Goal: Information Seeking & Learning: Learn about a topic

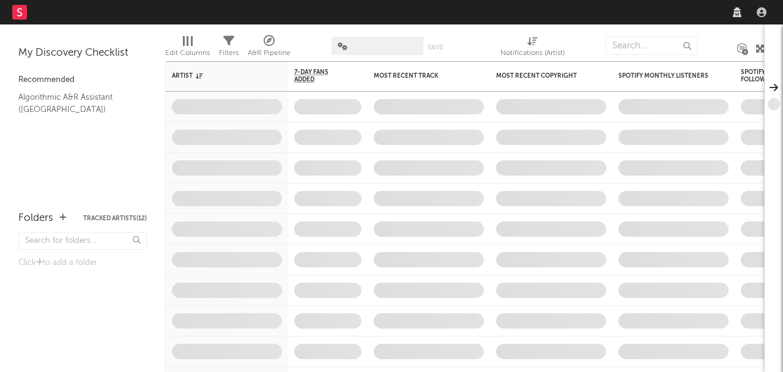
select select "recorded_music"
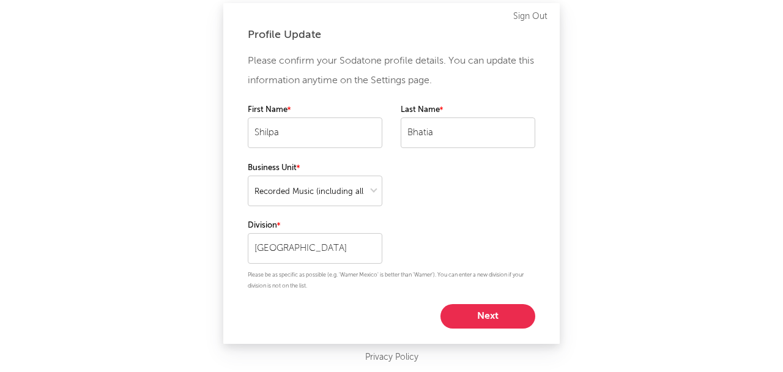
click at [458, 311] on button "Next" at bounding box center [487, 316] width 95 height 24
select select "marketing"
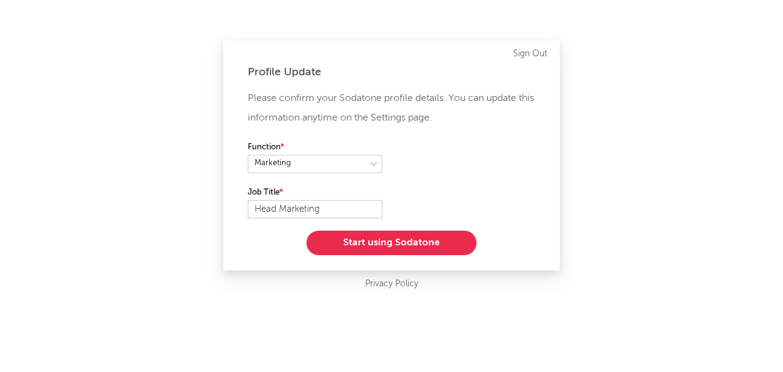
click at [427, 243] on button "Start using Sodatone" at bounding box center [391, 243] width 170 height 24
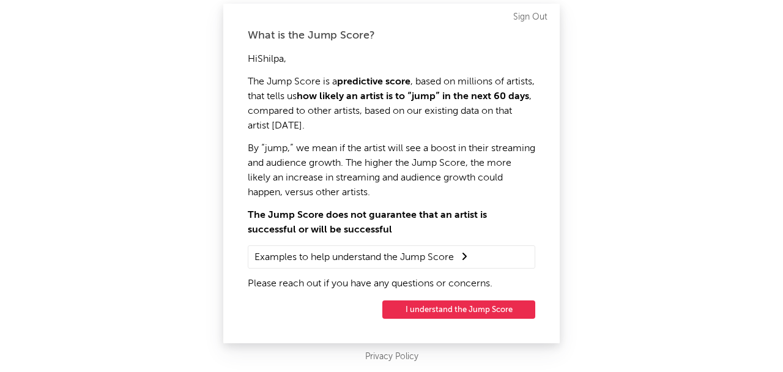
click at [489, 310] on button "I understand the Jump Score" at bounding box center [458, 309] width 153 height 18
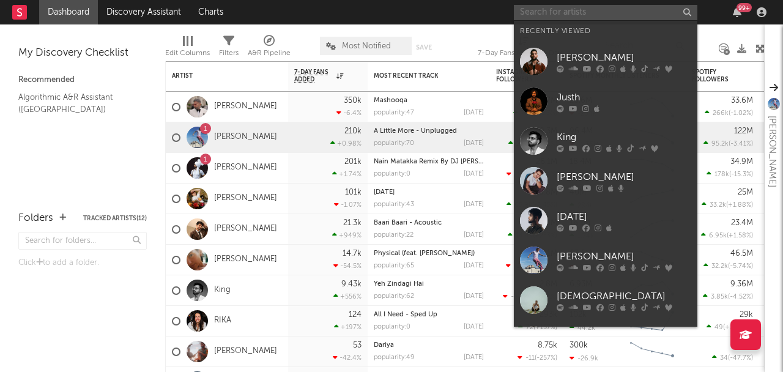
click at [559, 17] on input "text" at bounding box center [606, 12] width 184 height 15
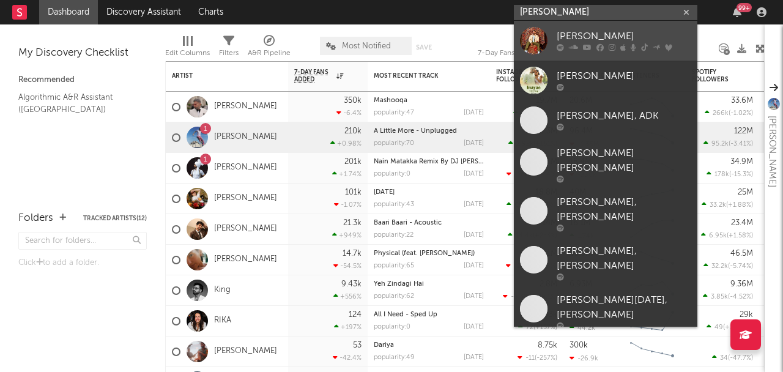
type input "[PERSON_NAME]"
click at [571, 52] on link "[PERSON_NAME]" at bounding box center [606, 41] width 184 height 40
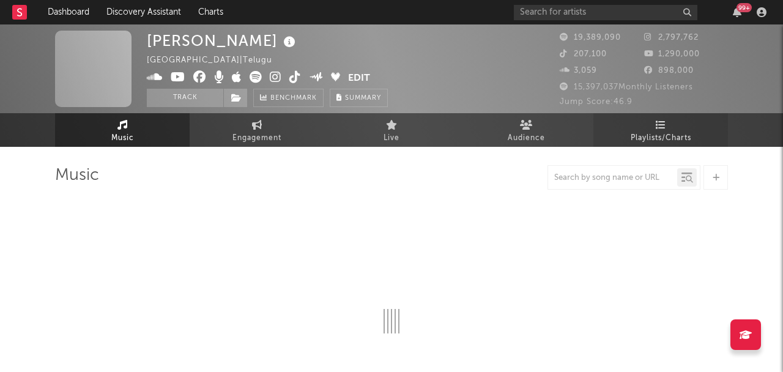
click at [636, 124] on link "Playlists/Charts" at bounding box center [660, 130] width 135 height 34
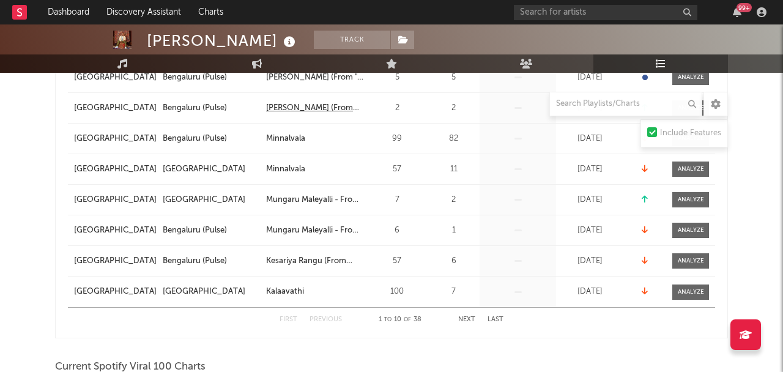
scroll to position [342, 0]
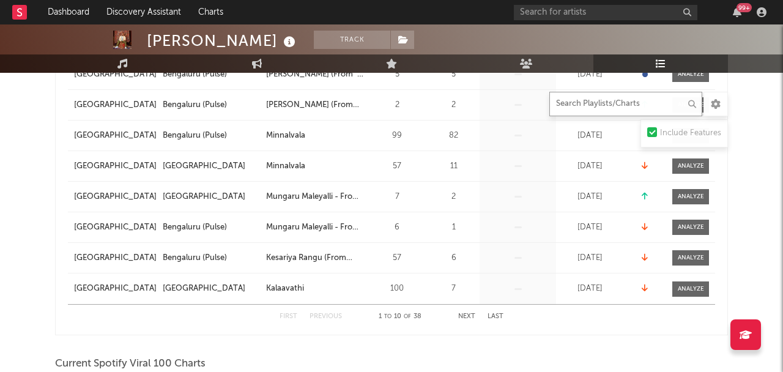
click at [576, 108] on input "text" at bounding box center [625, 104] width 153 height 24
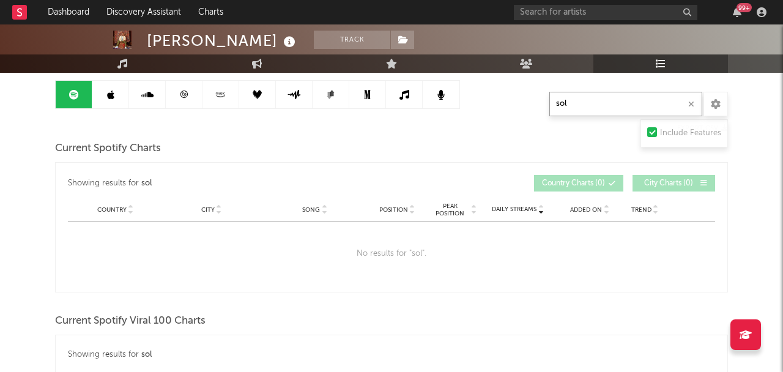
scroll to position [0, 0]
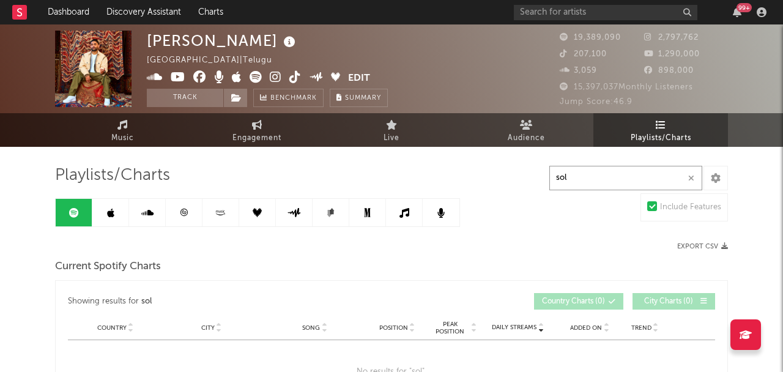
type input "sol"
click at [188, 219] on link at bounding box center [184, 213] width 37 height 28
